Goal: Obtain resource: Obtain resource

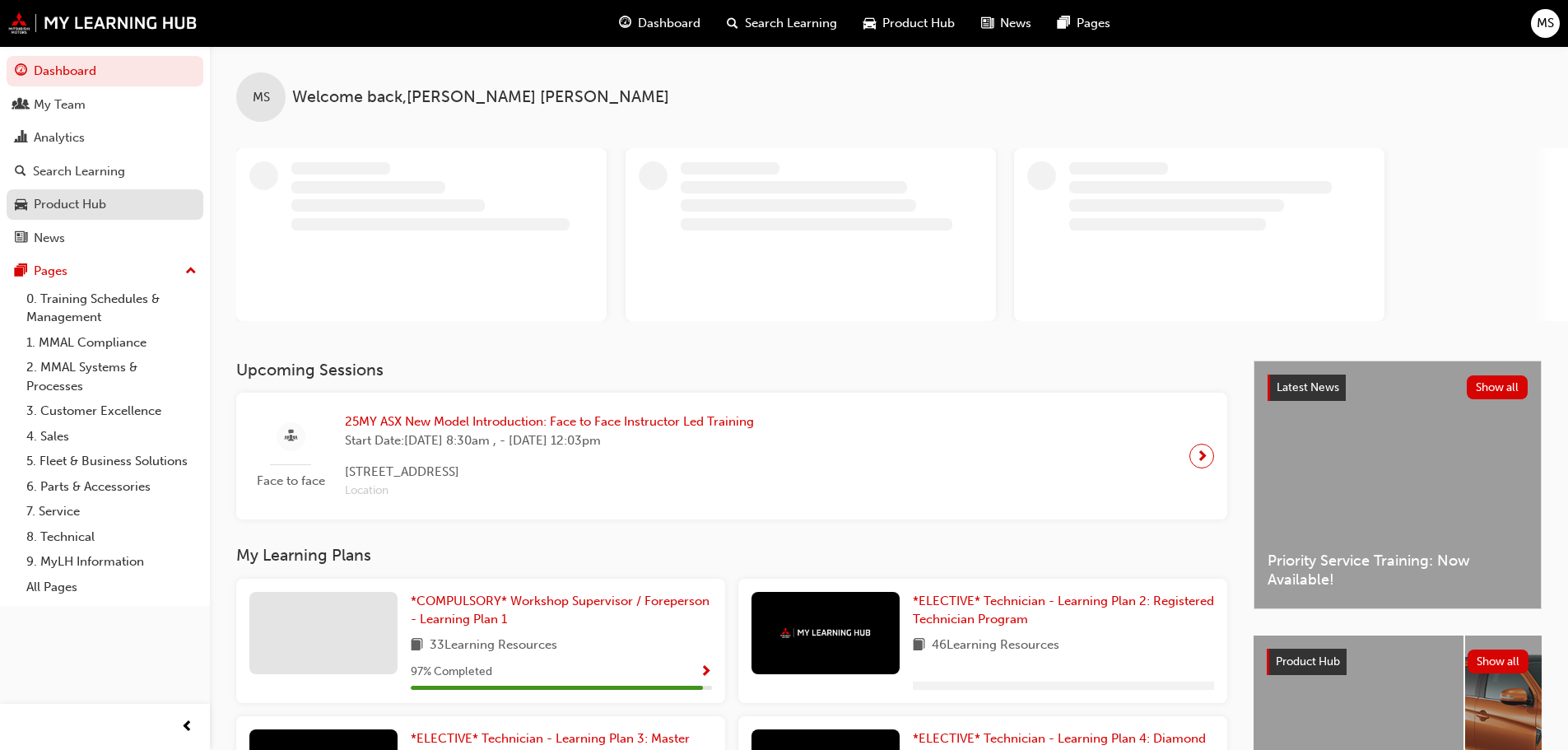
click at [67, 204] on div "Product Hub" at bounding box center [70, 205] width 73 height 19
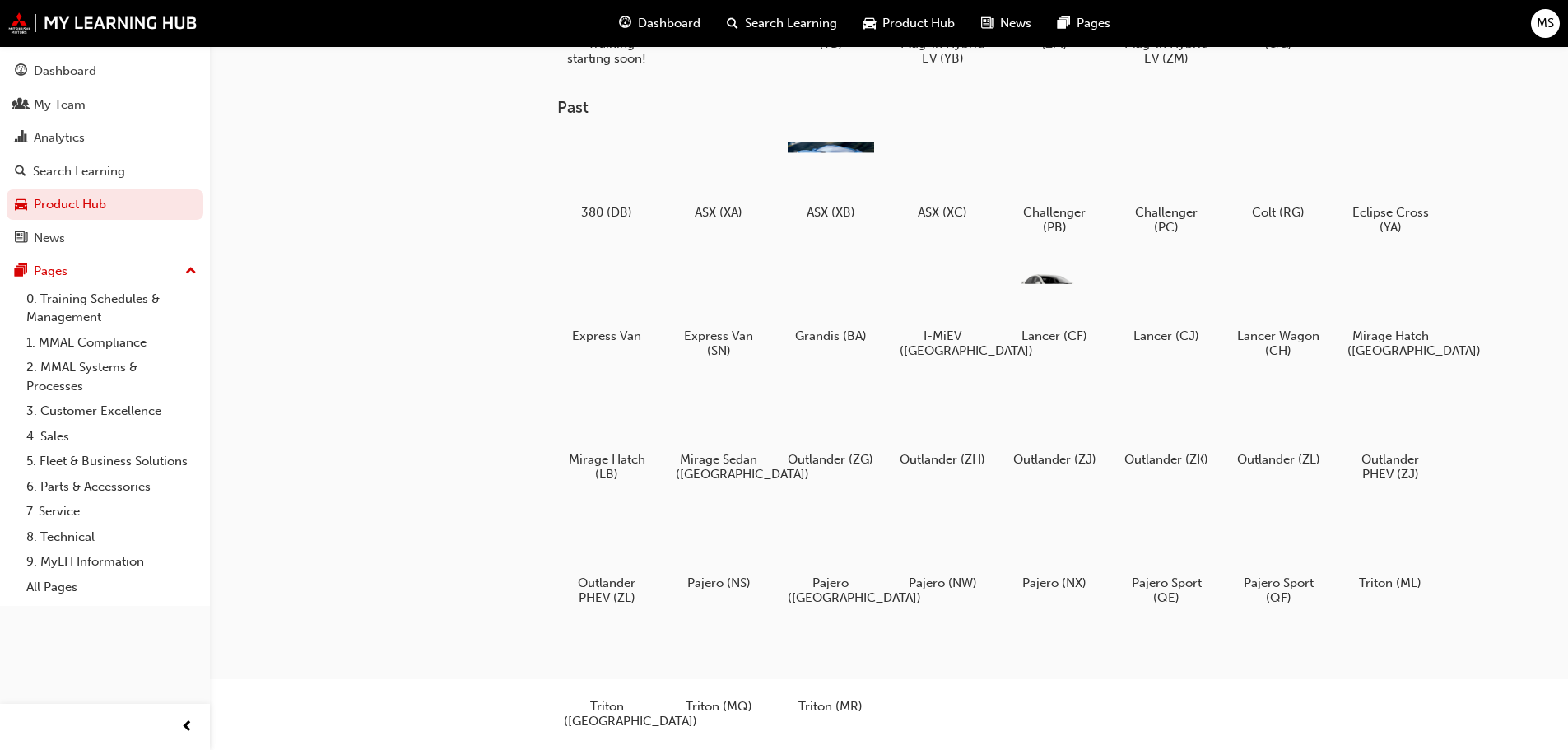
scroll to position [164, 0]
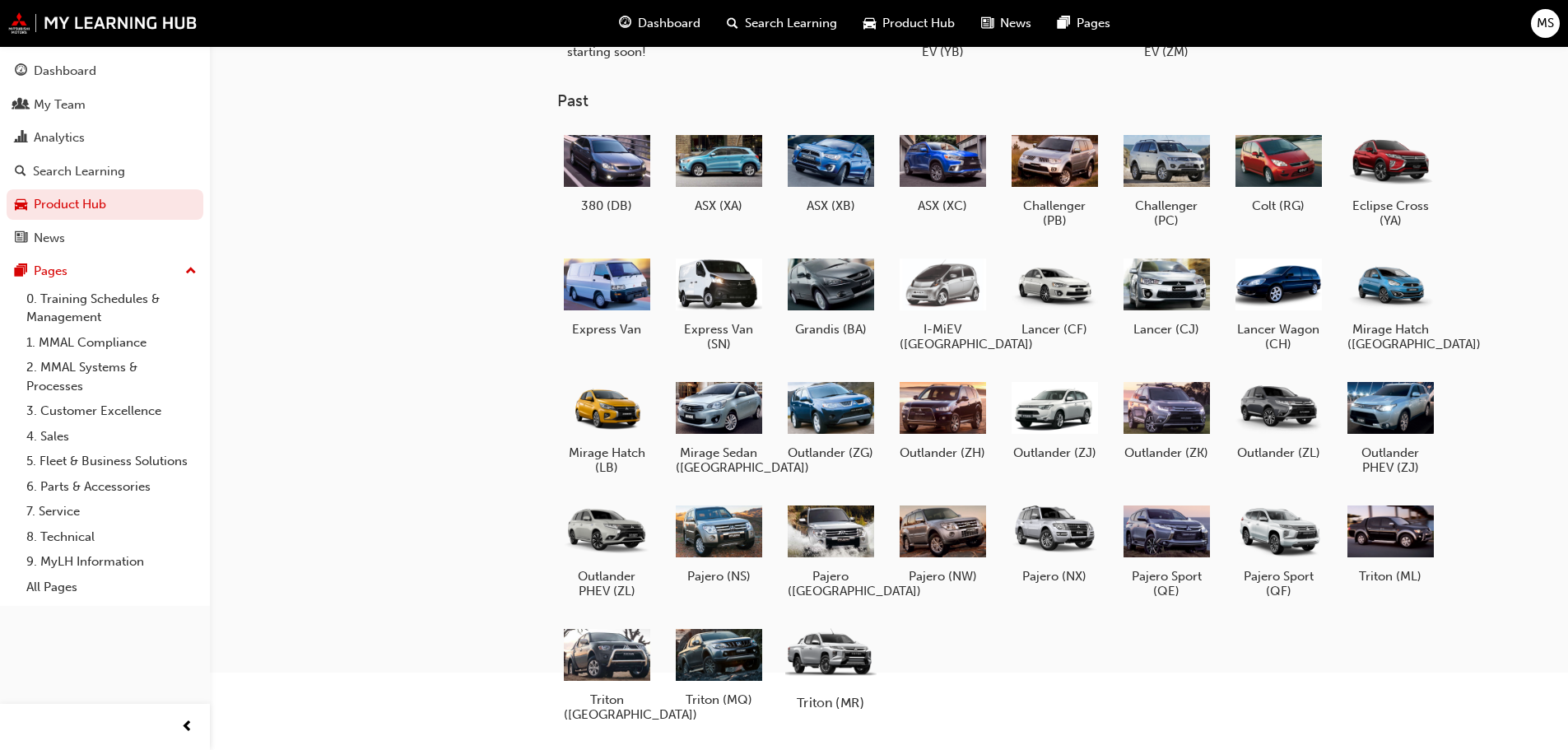
click at [820, 654] on div at bounding box center [831, 653] width 92 height 65
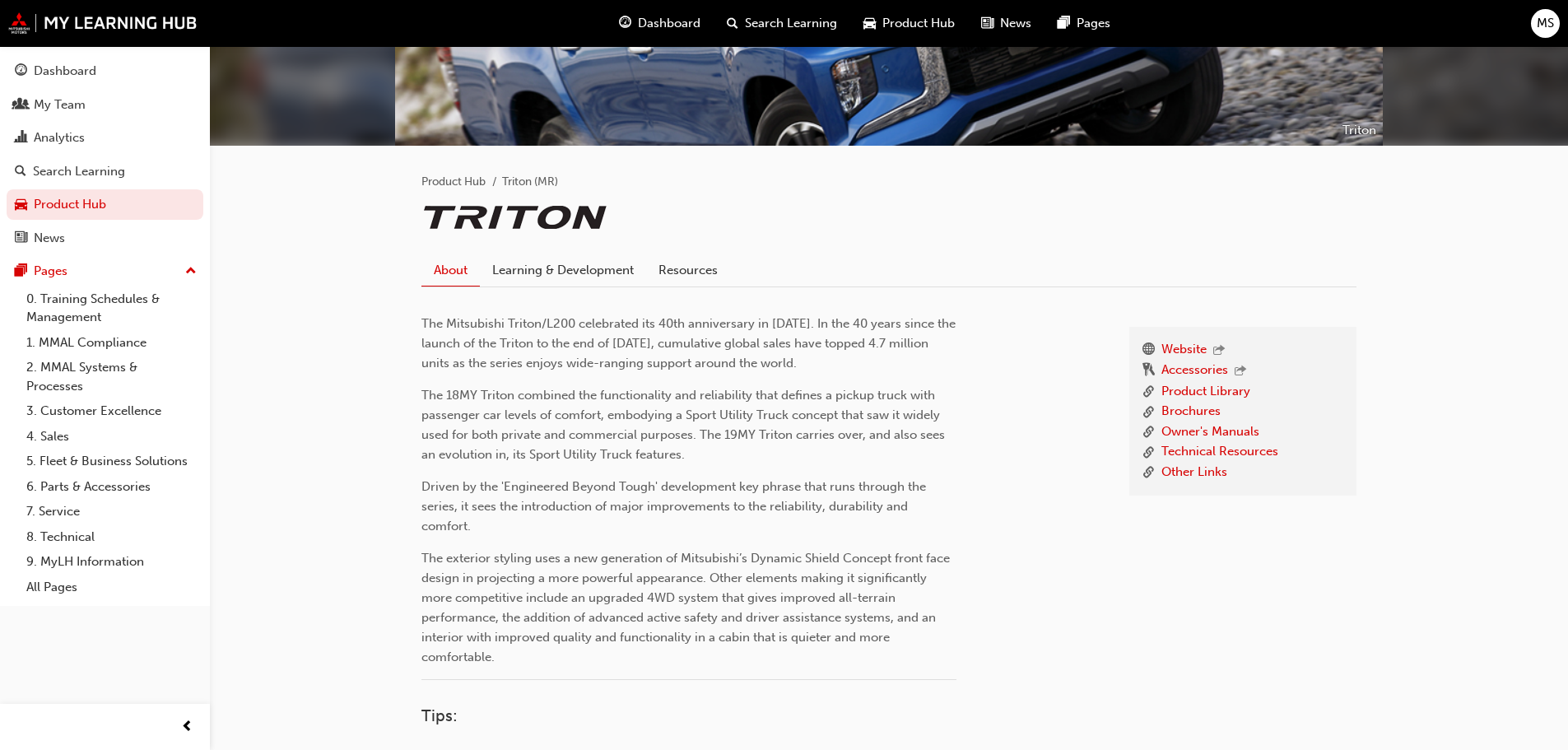
scroll to position [247, 0]
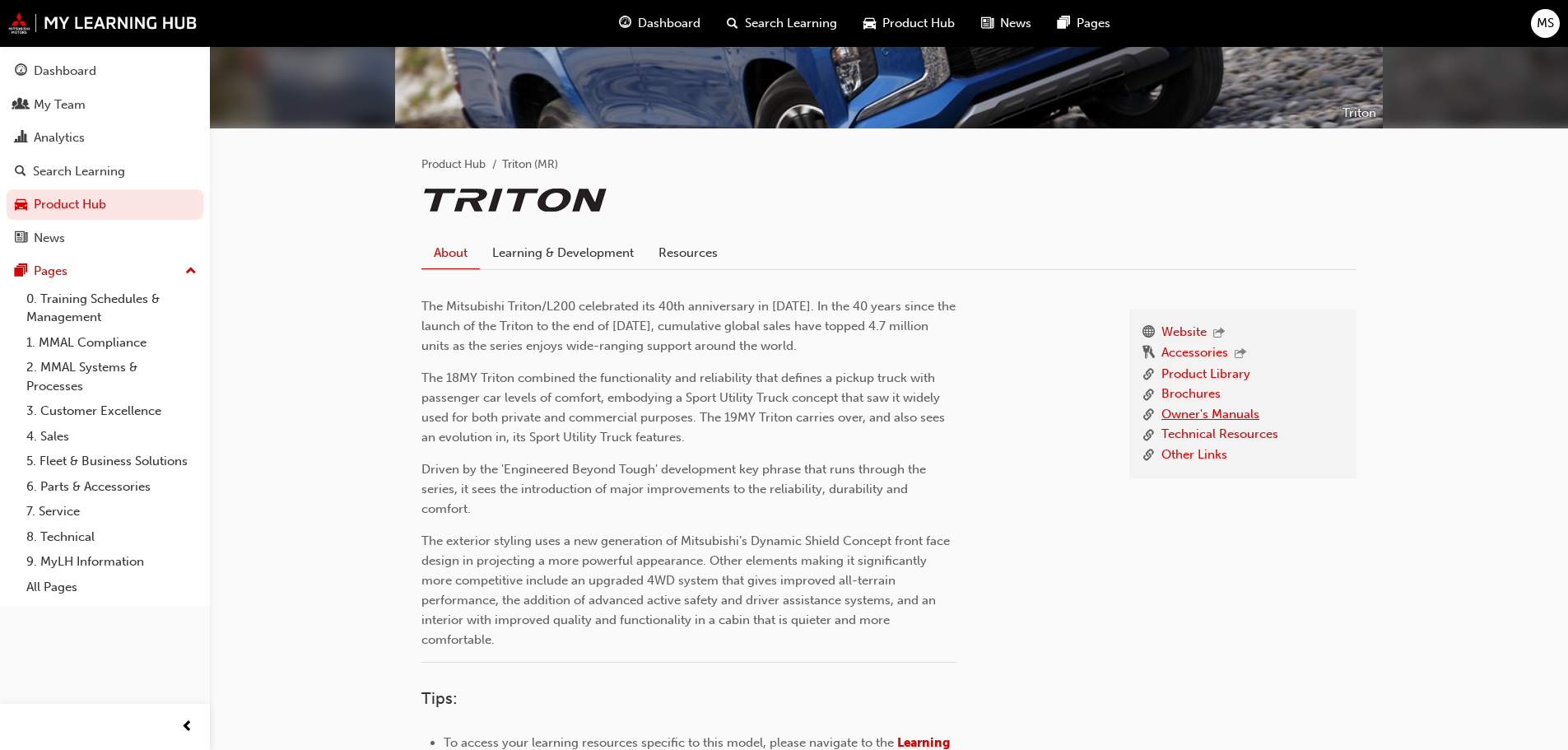
click at [1221, 413] on link "Owner's Manuals" at bounding box center [1210, 416] width 98 height 21
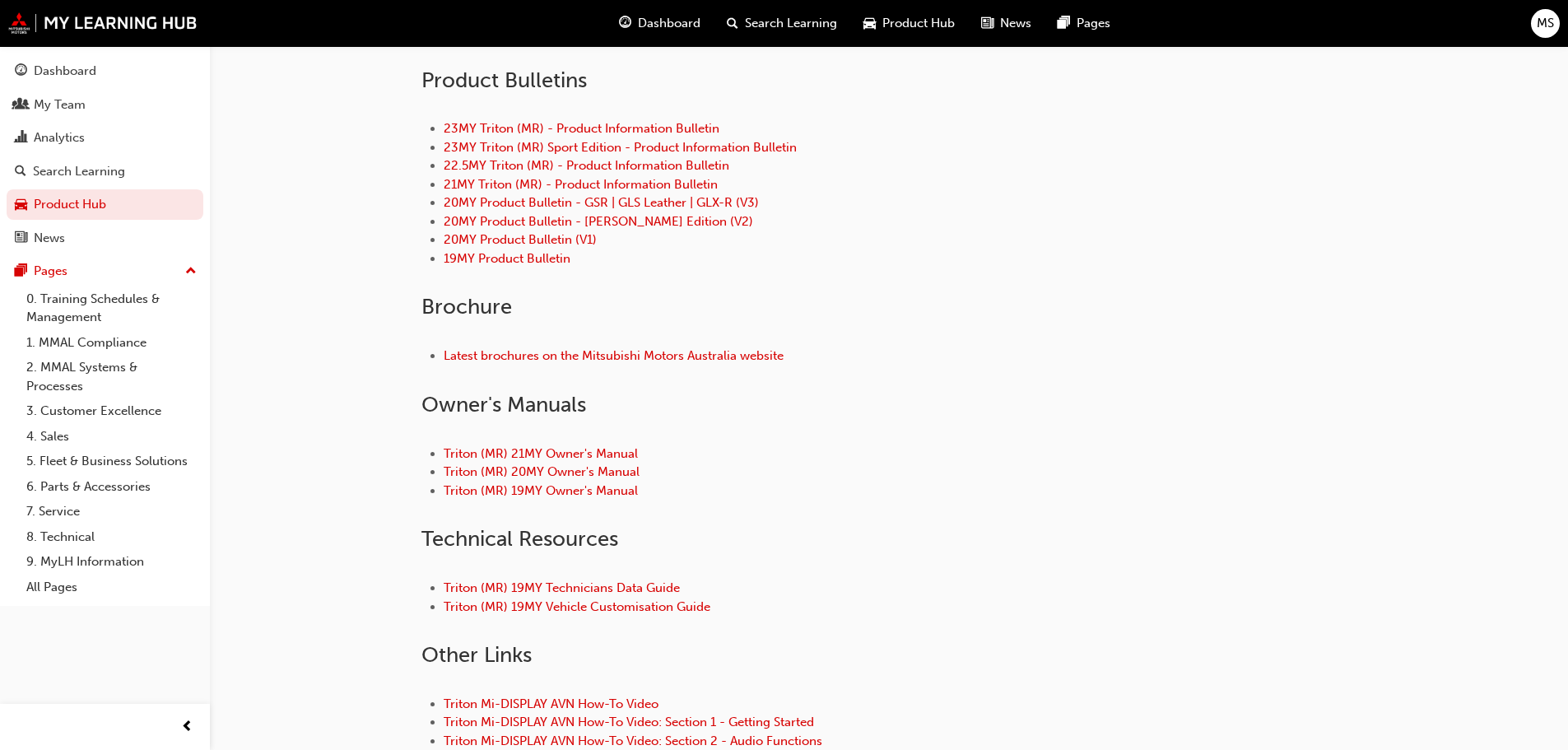
scroll to position [493, 0]
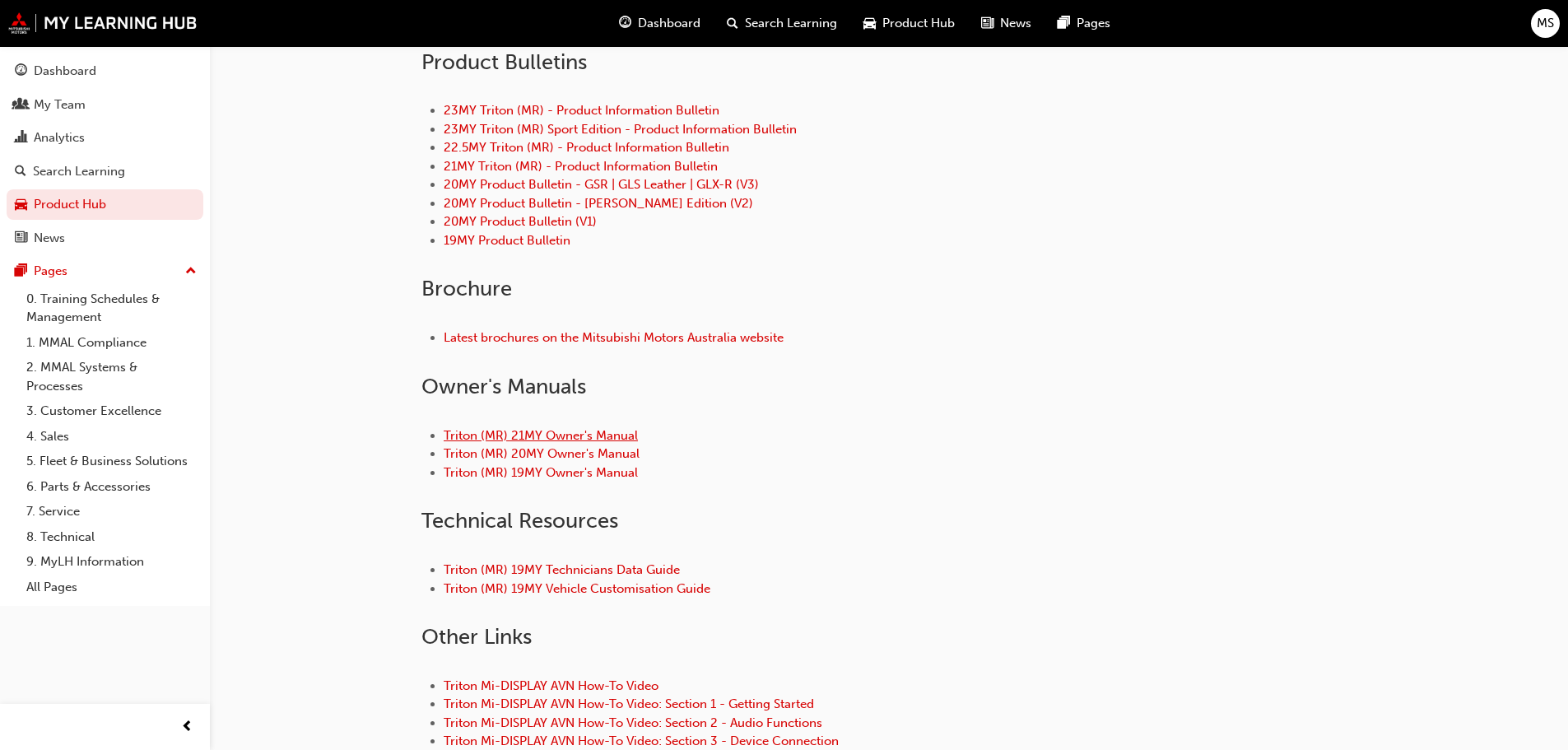
click at [532, 432] on link "Triton (MR) 21MY Owner's Manual" at bounding box center [540, 435] width 194 height 15
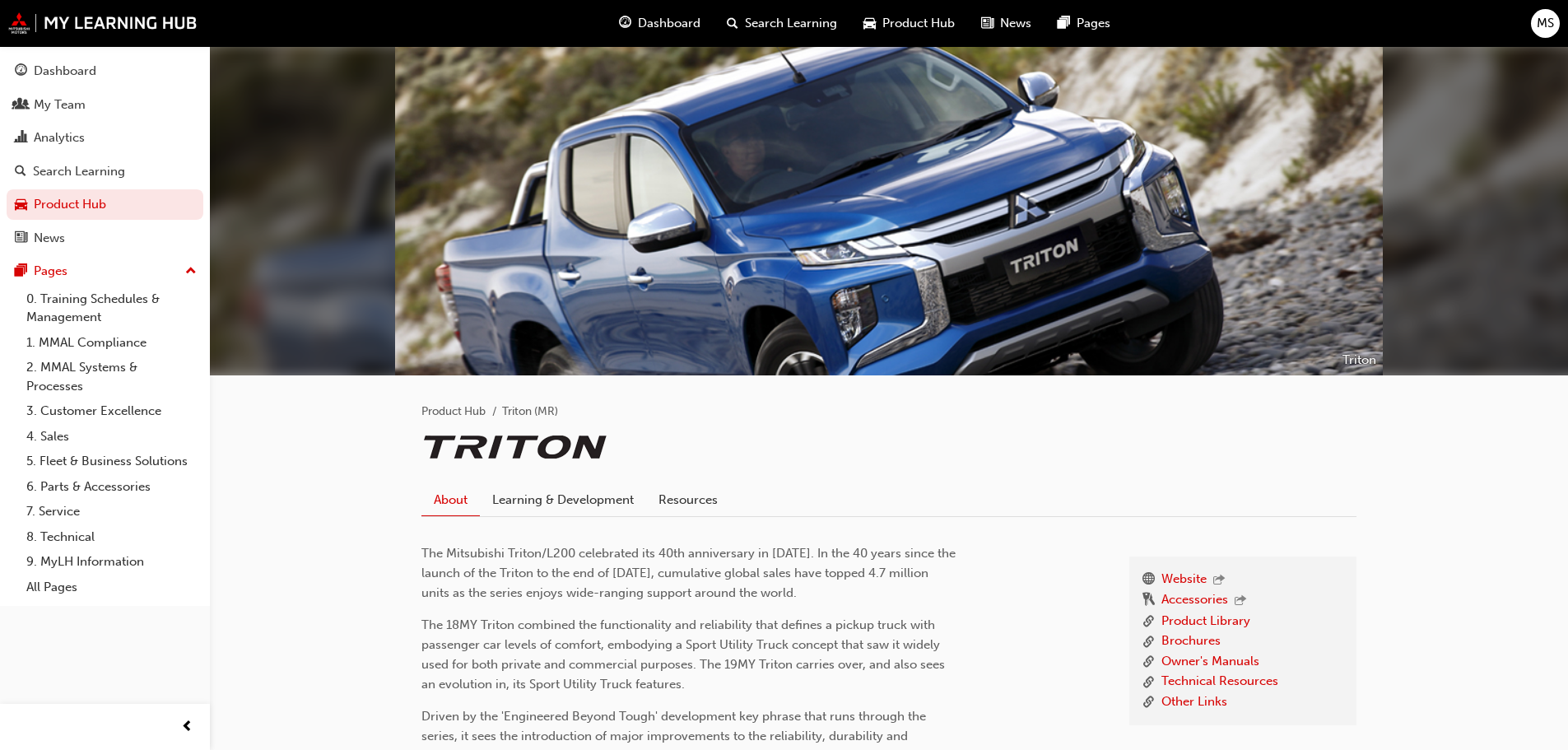
scroll to position [247, 0]
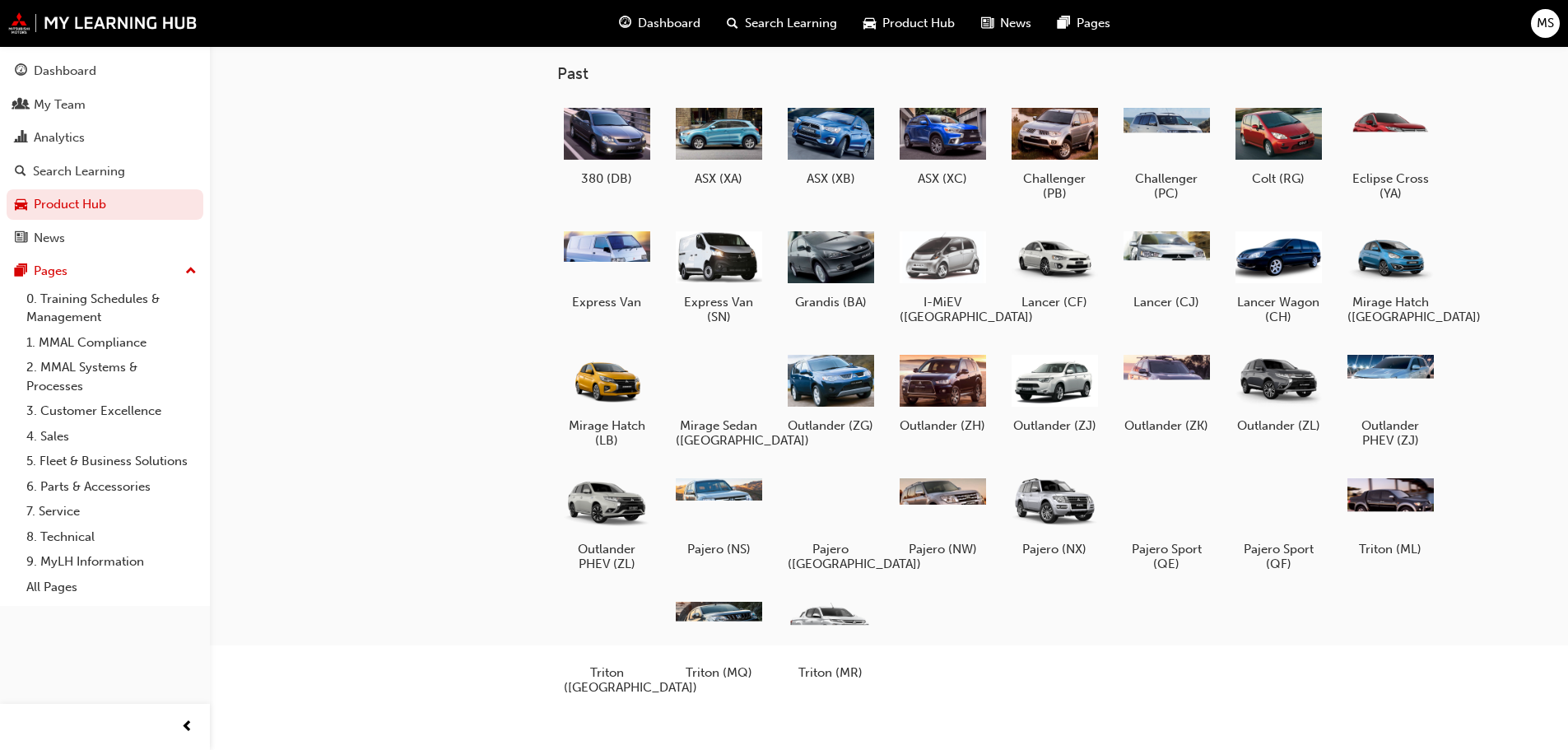
scroll to position [207, 0]
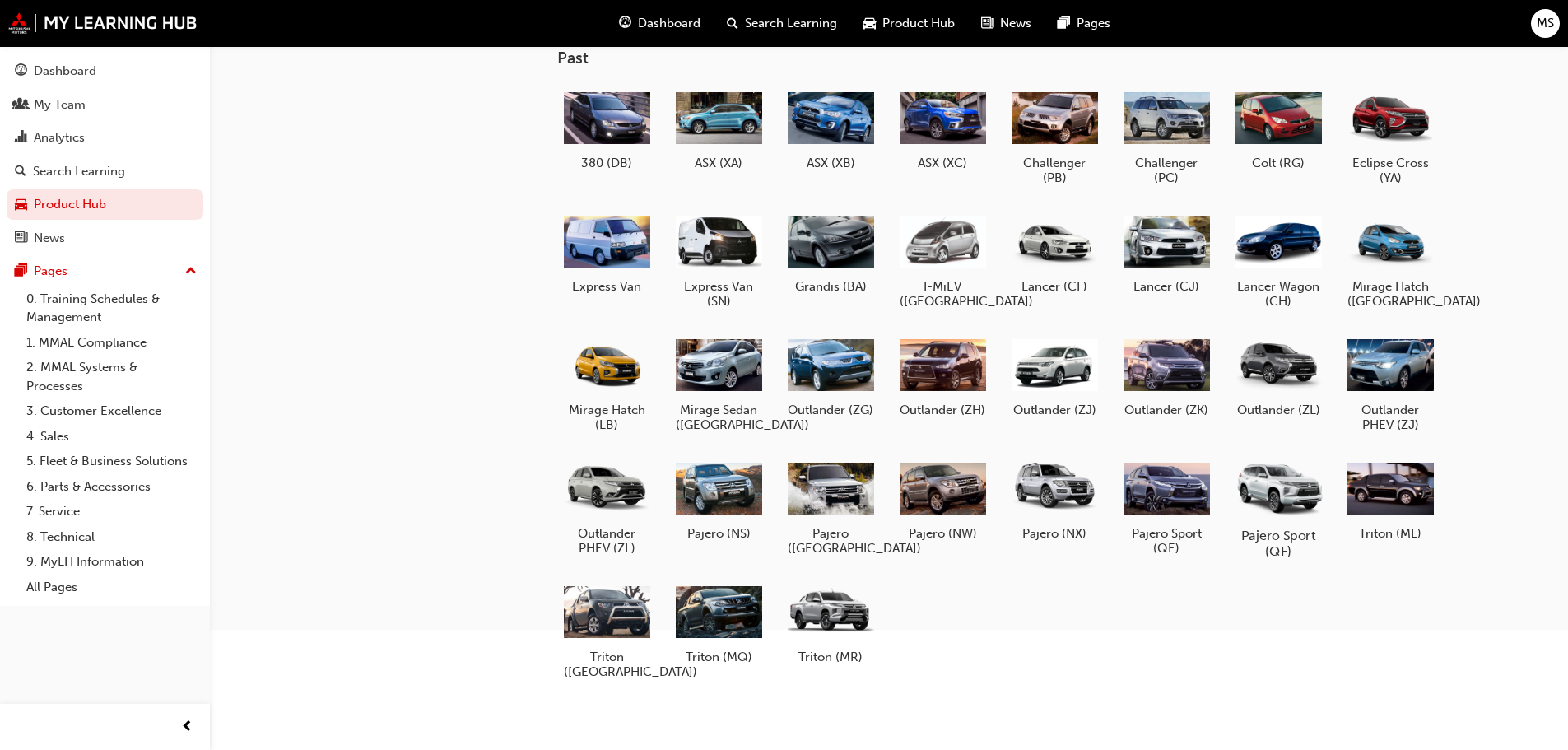
click at [1290, 508] on div at bounding box center [1278, 488] width 92 height 66
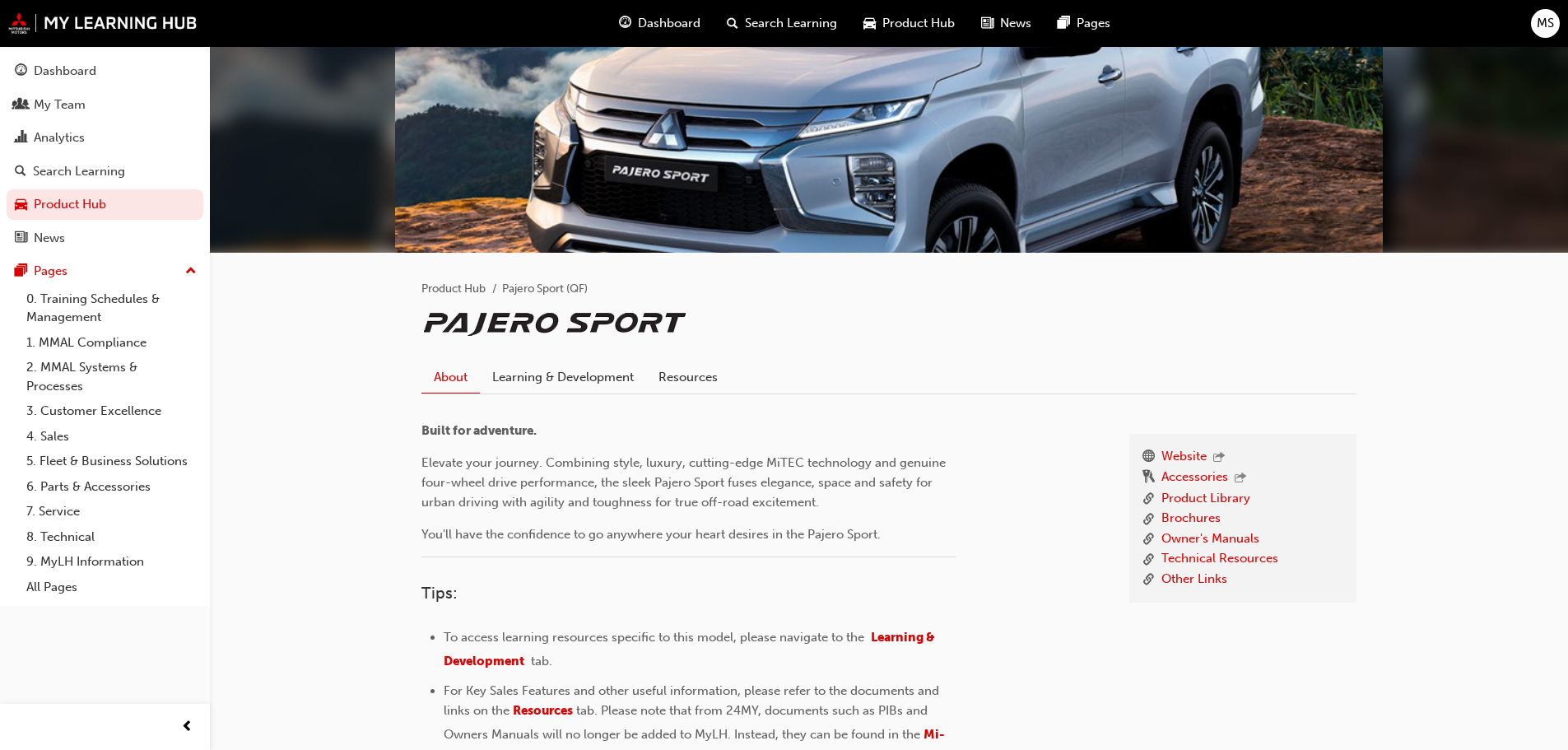
scroll to position [308, 0]
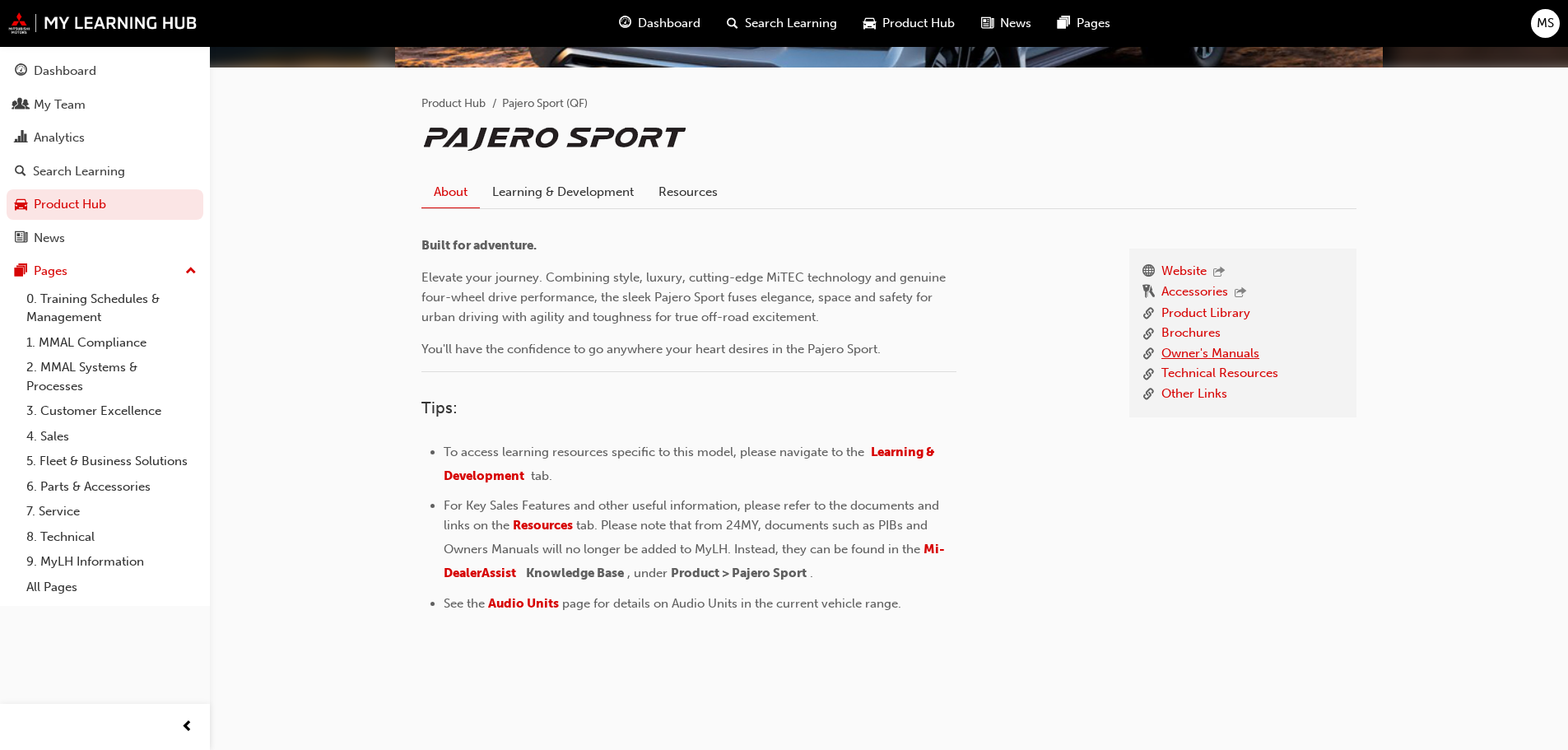
click at [1208, 353] on link "Owner's Manuals" at bounding box center [1210, 354] width 98 height 21
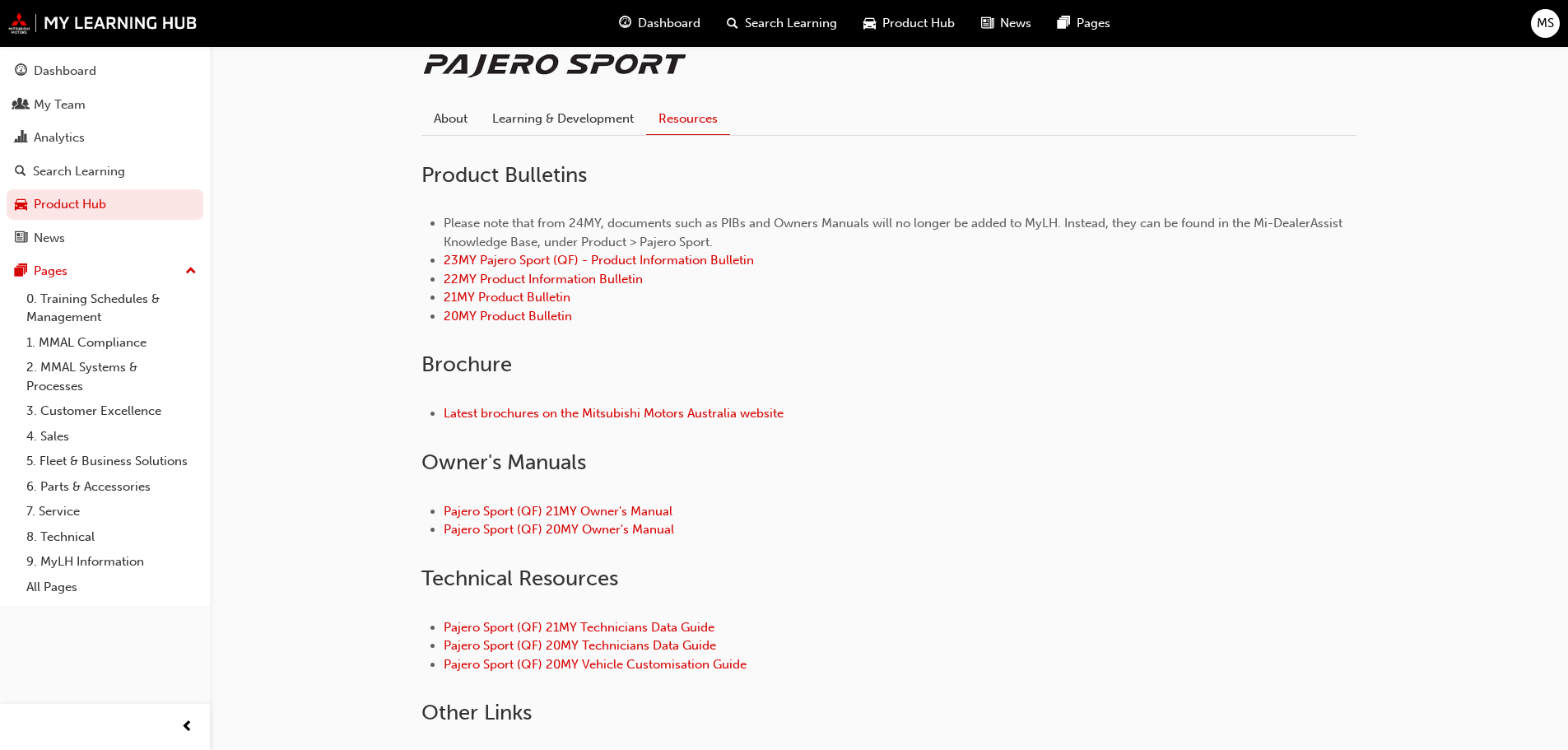
scroll to position [555, 0]
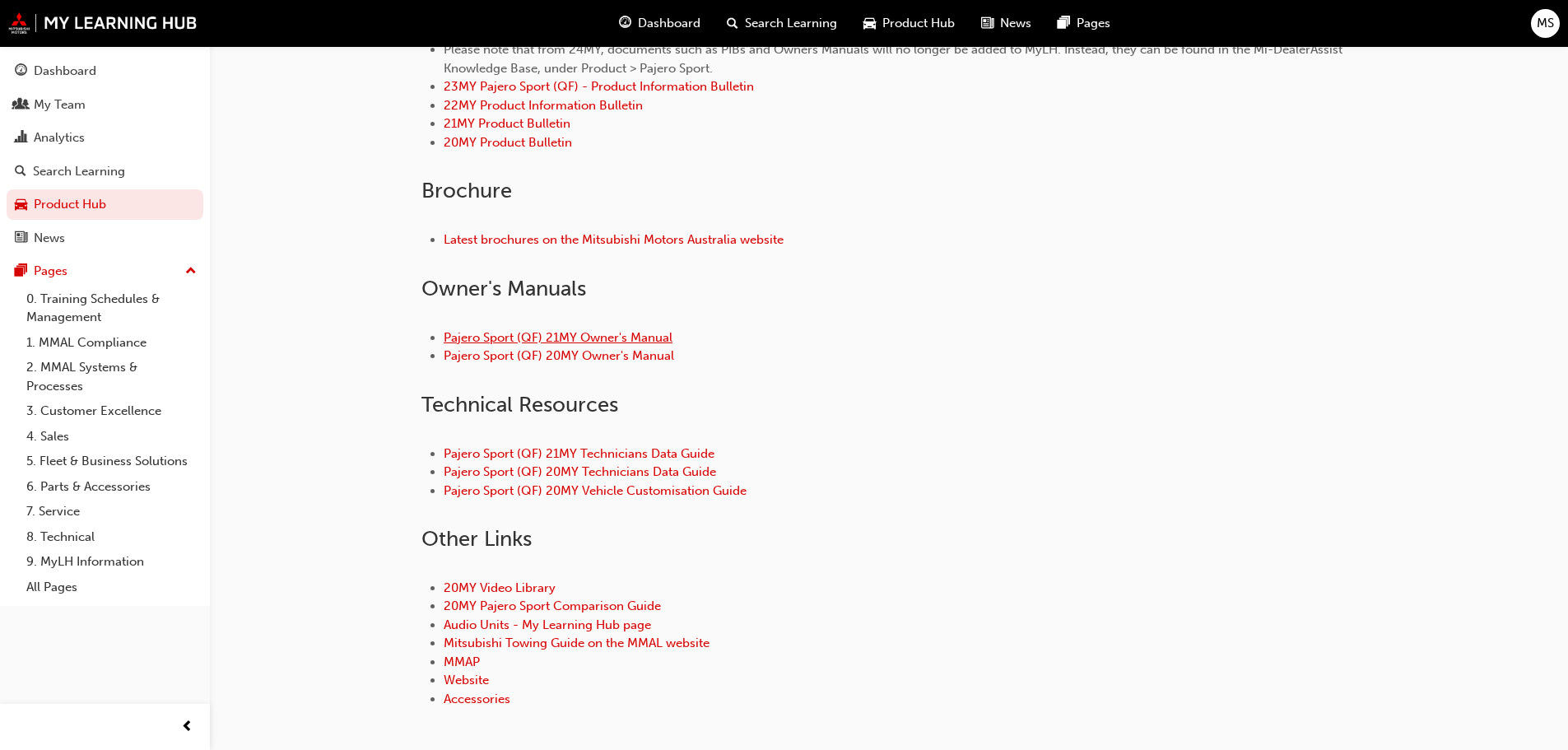
click at [555, 339] on link "Pajero Sport (QF) 21MY Owner's Manual" at bounding box center [558, 337] width 229 height 15
